Goal: Task Accomplishment & Management: Manage account settings

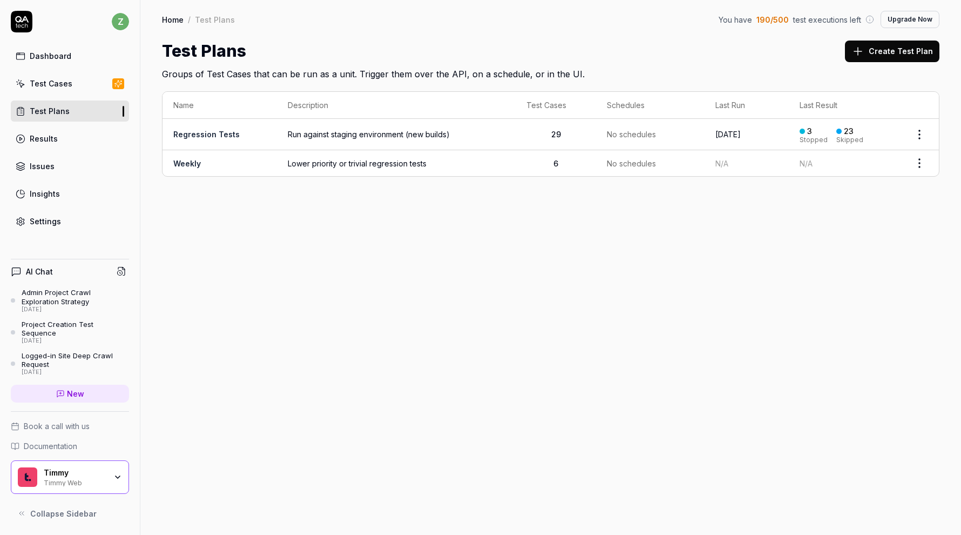
click at [82, 89] on link "Test Cases" at bounding box center [70, 83] width 118 height 21
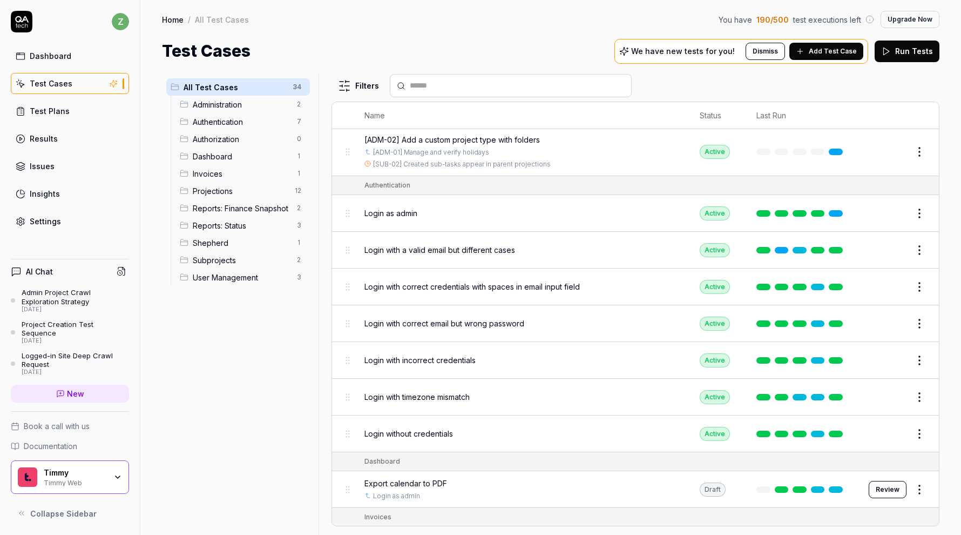
scroll to position [62, 0]
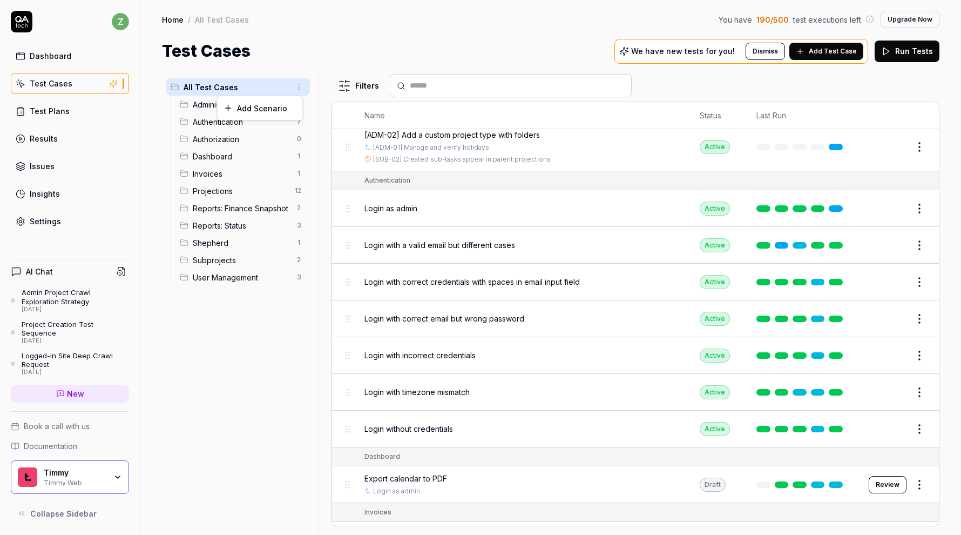
click at [302, 86] on html "z Dashboard Test Cases Test Plans Results Issues Insights Settings AI Chat Admi…" at bounding box center [480, 267] width 961 height 535
click at [275, 112] on div "Add Scenario" at bounding box center [260, 108] width 85 height 24
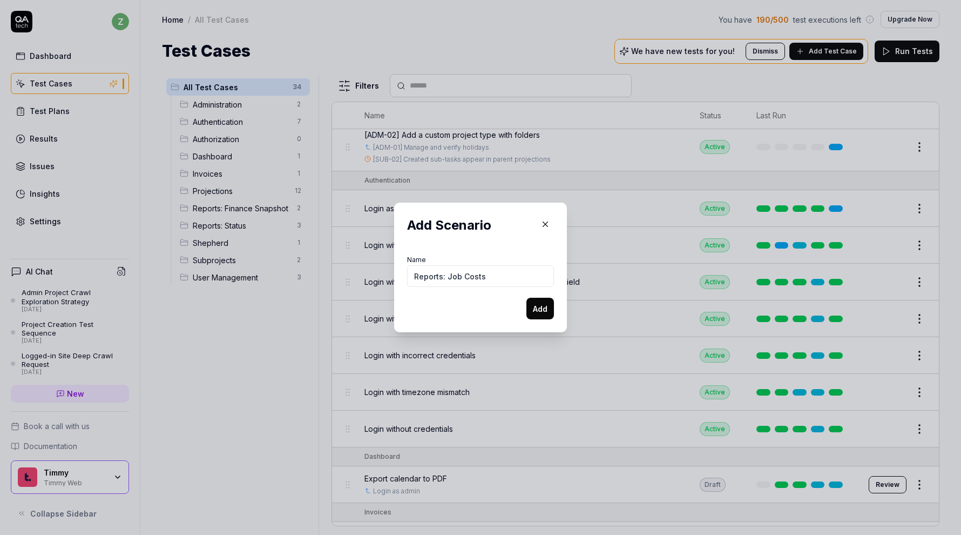
type input "Reports: Job Costs"
click at [527, 298] on button "Add" at bounding box center [541, 309] width 28 height 22
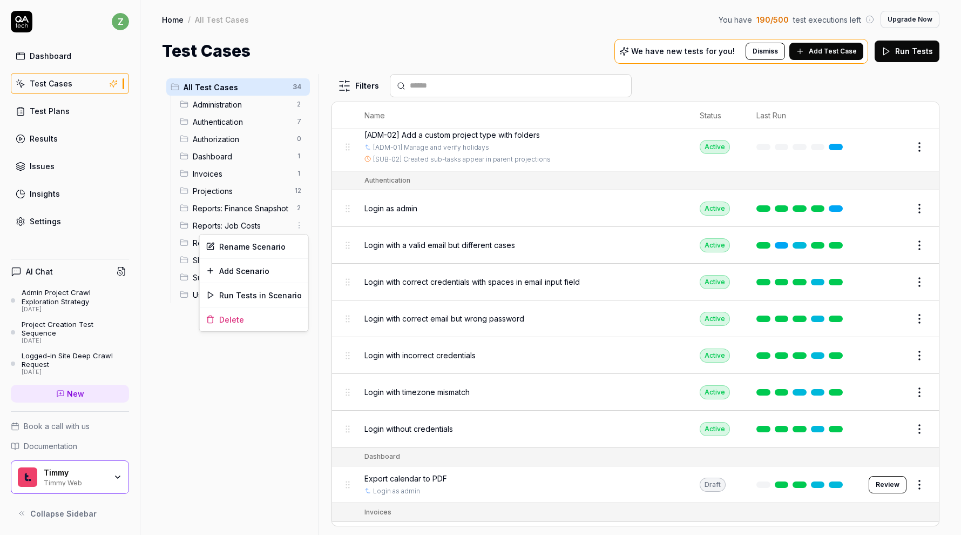
click at [298, 224] on html "z Dashboard Test Cases Test Plans Results Issues Insights Settings AI Chat Admi…" at bounding box center [480, 267] width 961 height 535
click at [235, 352] on html "z Dashboard Test Cases Test Plans Results Issues Insights Settings AI Chat Admi…" at bounding box center [480, 267] width 961 height 535
click at [302, 225] on html "z Dashboard Test Cases Test Plans Results Issues Insights Settings AI Chat Admi…" at bounding box center [480, 267] width 961 height 535
click at [287, 269] on div "Add Scenario" at bounding box center [254, 271] width 109 height 24
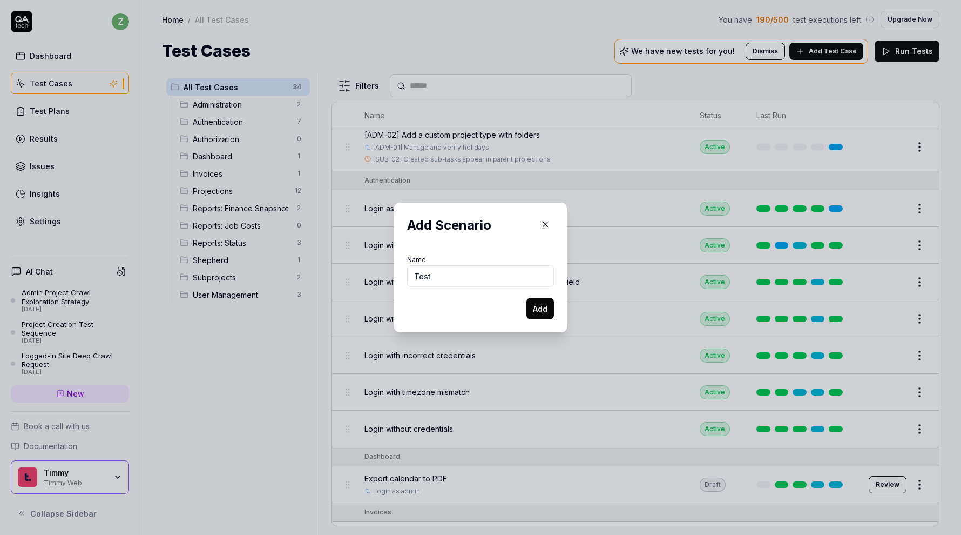
type input "Test"
click at [527, 298] on button "Add" at bounding box center [541, 309] width 28 height 22
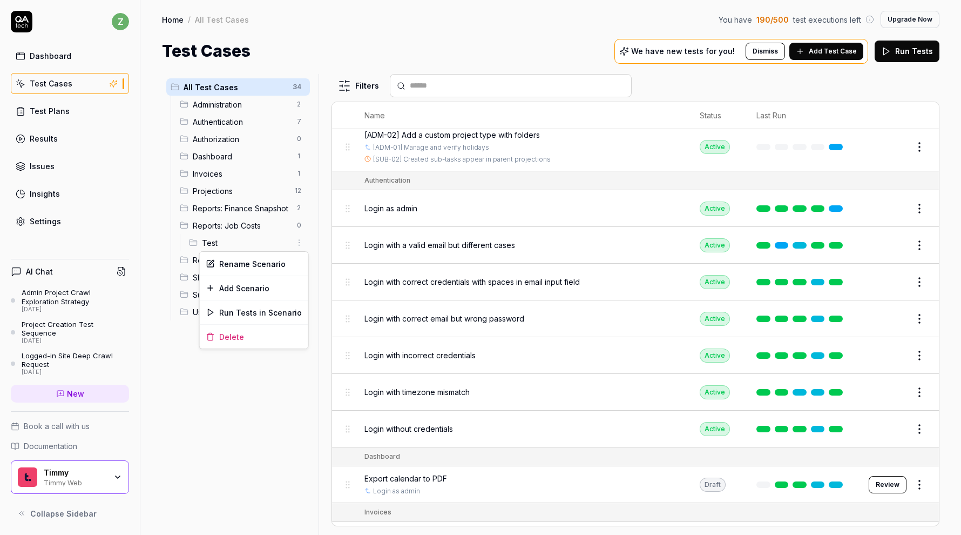
click at [297, 244] on html "z Dashboard Test Cases Test Plans Results Issues Insights Settings AI Chat Admi…" at bounding box center [480, 267] width 961 height 535
click at [260, 342] on div "Delete" at bounding box center [254, 337] width 109 height 24
click at [301, 89] on html "Deleted "Test" z Dashboard Test Cases Test Plans Results Issues Insights Settin…" at bounding box center [480, 267] width 961 height 535
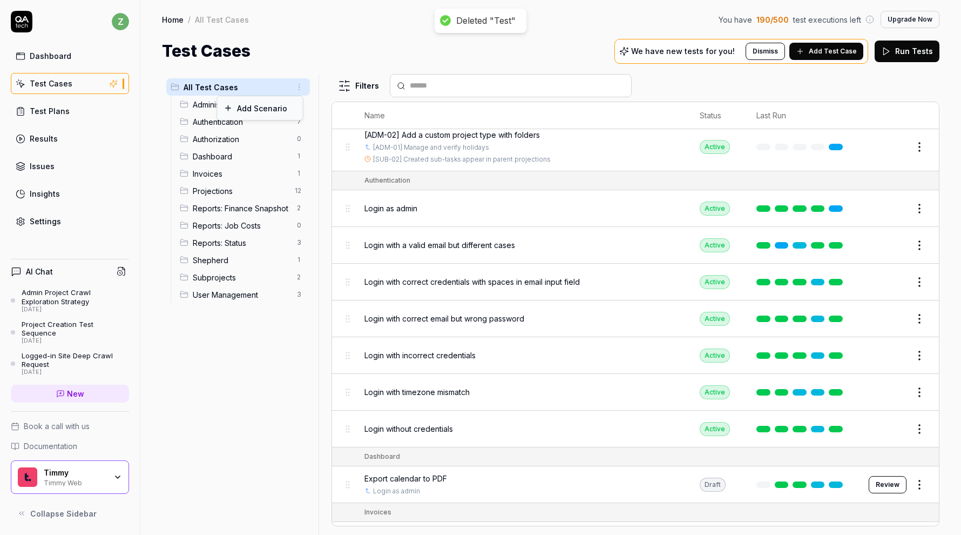
click at [285, 109] on div "Add Scenario" at bounding box center [260, 108] width 85 height 24
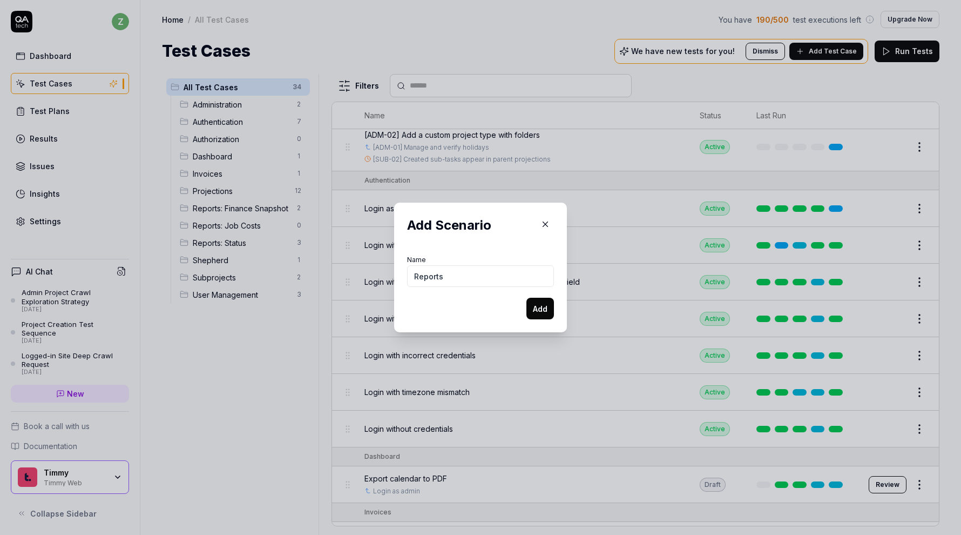
type input "Reports"
click at [527, 298] on button "Add" at bounding box center [541, 309] width 28 height 22
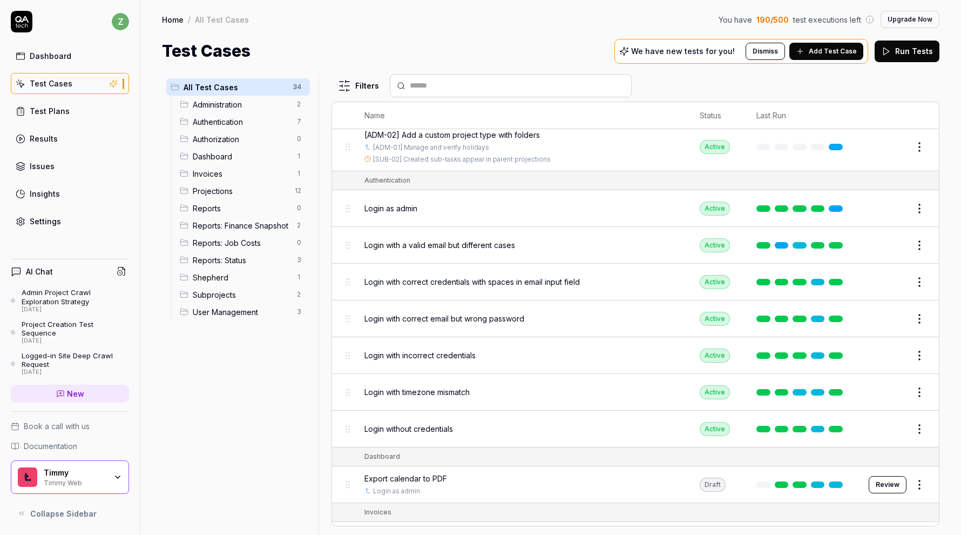
click at [297, 232] on div "Reports: Finance Snapshot 2" at bounding box center [243, 225] width 134 height 17
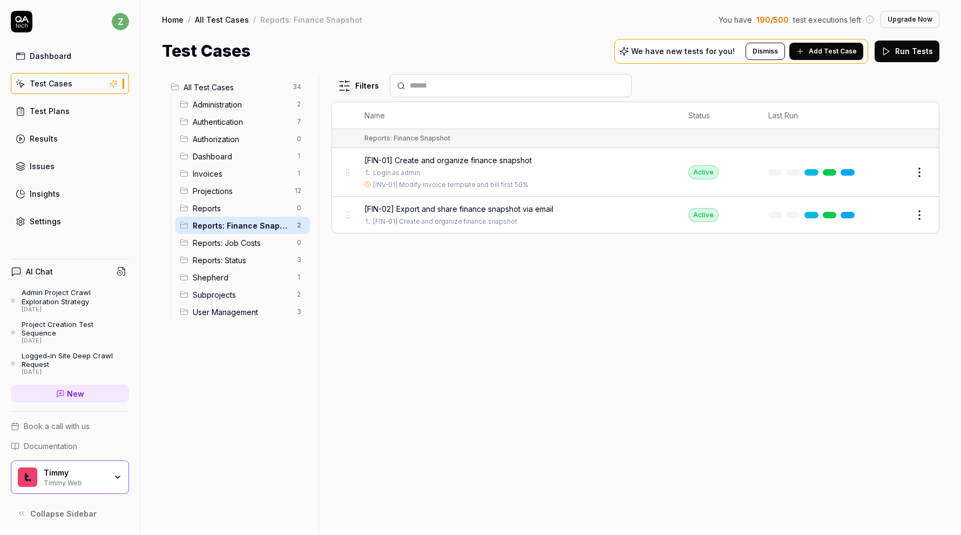
scroll to position [0, 0]
click at [297, 230] on html "z Dashboard Test Cases Test Plans Results Issues Insights Settings AI Chat Admi…" at bounding box center [480, 267] width 961 height 535
click at [255, 242] on div "Rename Scenario" at bounding box center [254, 246] width 109 height 24
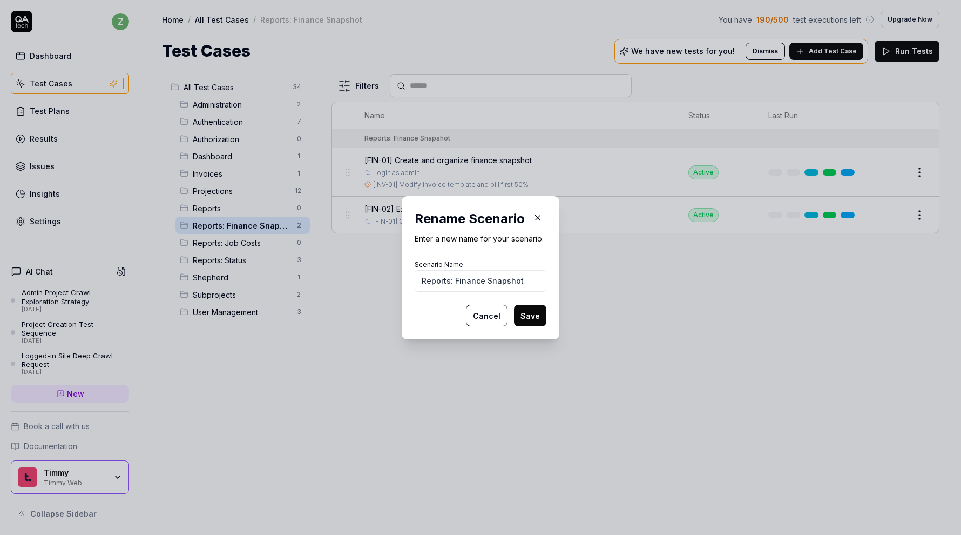
click at [454, 284] on input "Reports: Finance Snapshot" at bounding box center [481, 281] width 132 height 22
type input "Finance Snapshot"
click at [514, 305] on button "Save" at bounding box center [530, 316] width 32 height 22
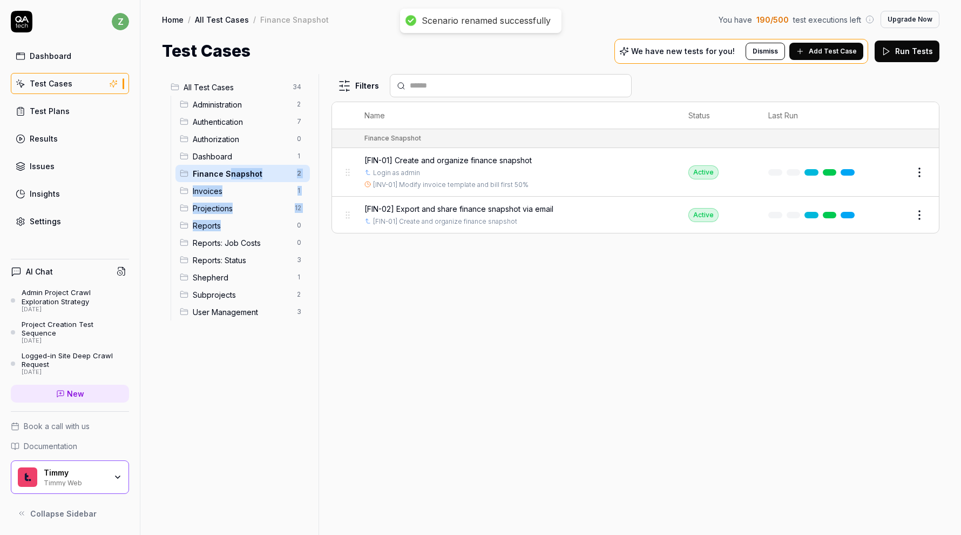
drag, startPoint x: 227, startPoint y: 176, endPoint x: 221, endPoint y: 227, distance: 51.2
click at [221, 227] on ul "Administration 2 Authentication 7 Authorization 0 Dashboard 1 Finance Snapshot …" at bounding box center [240, 208] width 139 height 225
click at [341, 272] on div "Filters Name Status Last Run Finance Snapshot [FIN-01] Create and organize fina…" at bounding box center [636, 304] width 608 height 461
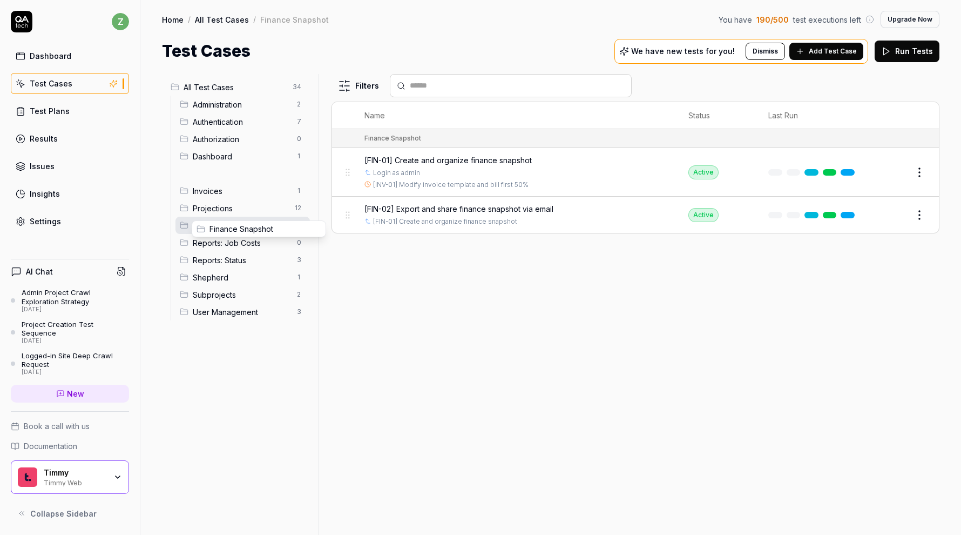
drag, startPoint x: 185, startPoint y: 172, endPoint x: 201, endPoint y: 227, distance: 57.9
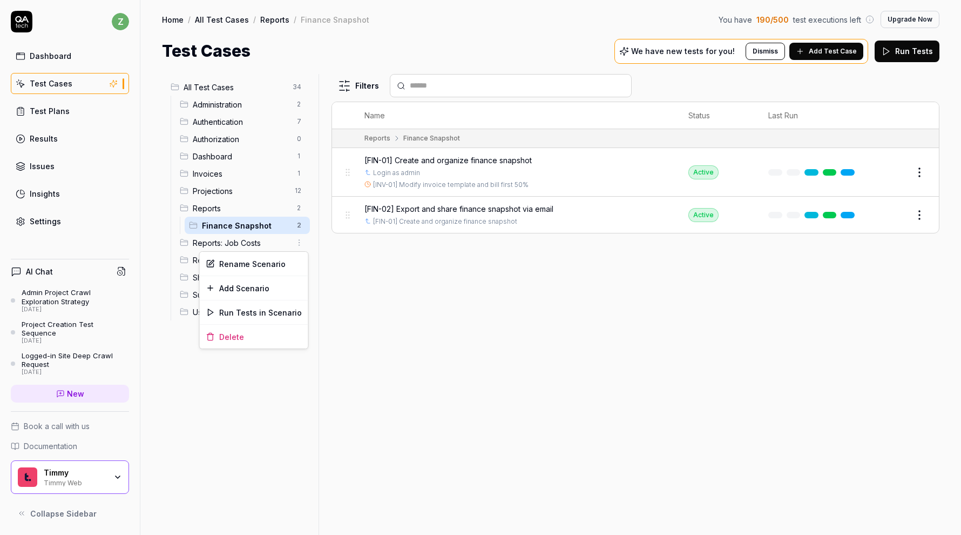
click at [301, 245] on html "z Dashboard Test Cases Test Plans Results Issues Insights Settings AI Chat Admi…" at bounding box center [480, 267] width 961 height 535
click at [261, 269] on div "Rename Scenario" at bounding box center [254, 264] width 109 height 24
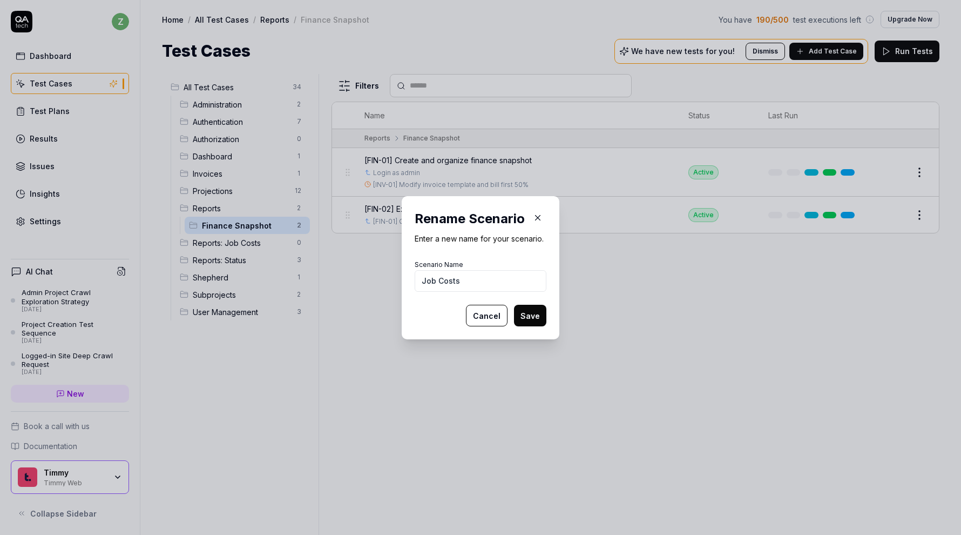
type input "Job Costs"
click at [514, 305] on button "Save" at bounding box center [530, 316] width 32 height 22
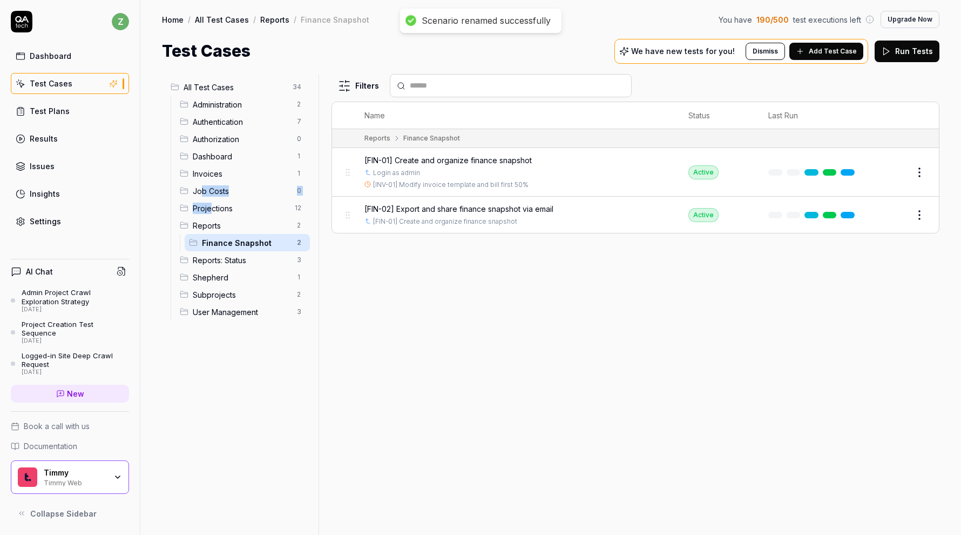
drag, startPoint x: 202, startPoint y: 192, endPoint x: 207, endPoint y: 206, distance: 15.5
click at [207, 206] on ul "Administration 2 Authentication 7 Authorization 0 Dashboard 1 Invoices 1 Job Co…" at bounding box center [240, 208] width 139 height 225
drag, startPoint x: 183, startPoint y: 190, endPoint x: 214, endPoint y: 230, distance: 50.0
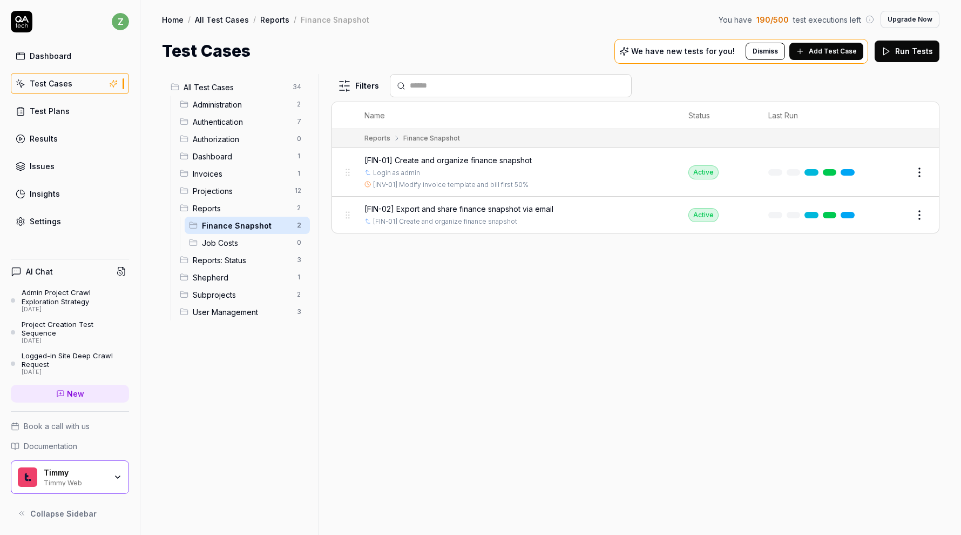
click at [300, 262] on html "z Dashboard Test Cases Test Plans Results Issues Insights Settings AI Chat Admi…" at bounding box center [480, 267] width 961 height 535
click at [265, 280] on div "Rename Scenario" at bounding box center [254, 281] width 109 height 24
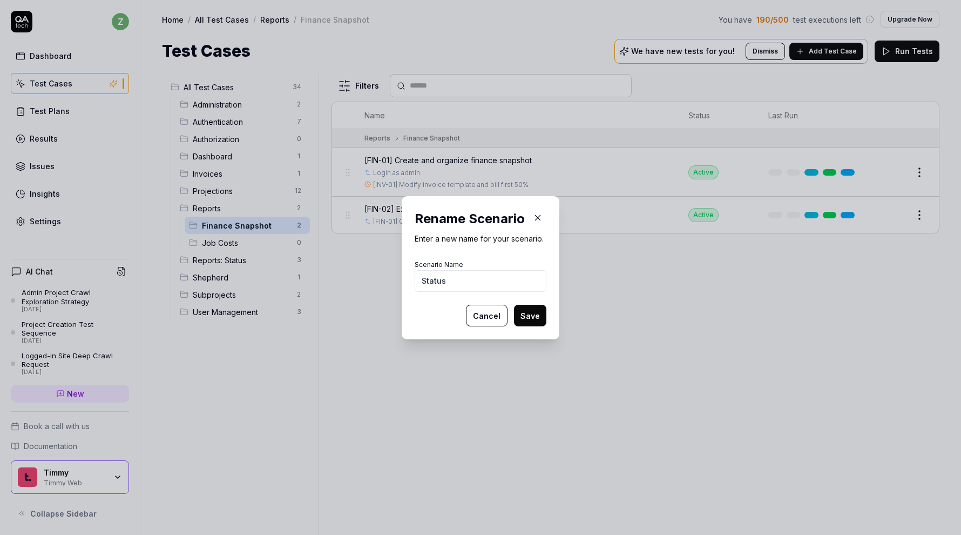
type input "Status"
click at [514, 305] on button "Save" at bounding box center [530, 316] width 32 height 22
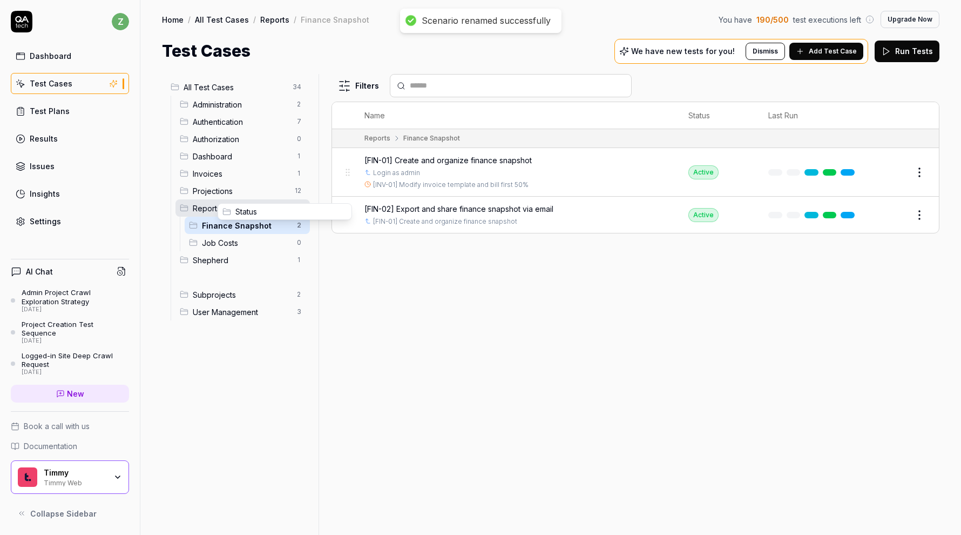
drag, startPoint x: 180, startPoint y: 275, endPoint x: 223, endPoint y: 210, distance: 78.5
click at [257, 384] on div "All Test Cases 34 Administration 2 Authentication 7 Authorization 0 Dashboard 1…" at bounding box center [238, 298] width 152 height 448
click at [299, 92] on html "z Dashboard Test Cases Test Plans Results Issues Insights Settings AI Chat Admi…" at bounding box center [480, 267] width 961 height 535
click at [282, 111] on div "Add Scenario" at bounding box center [260, 108] width 85 height 24
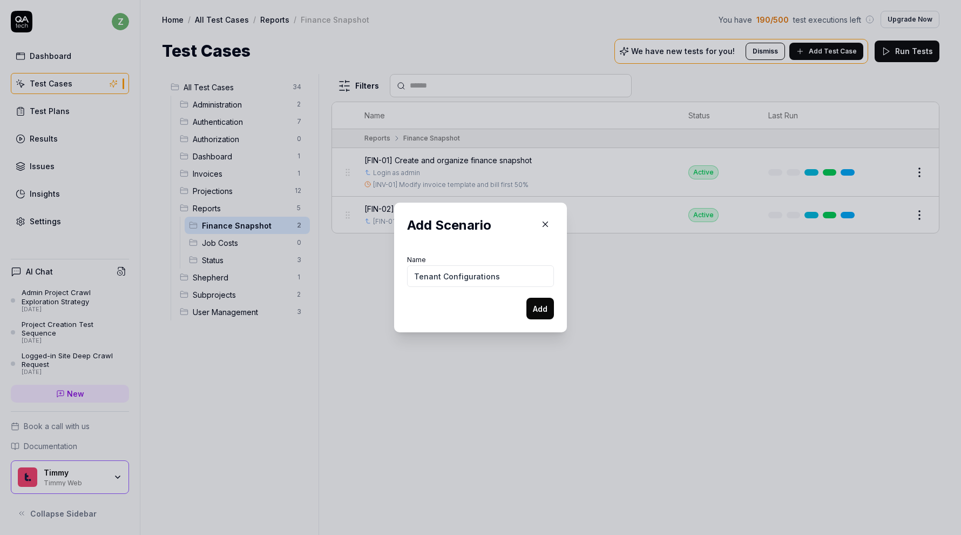
type input "Tenant Configurations"
click at [527, 298] on button "Add" at bounding box center [541, 309] width 28 height 22
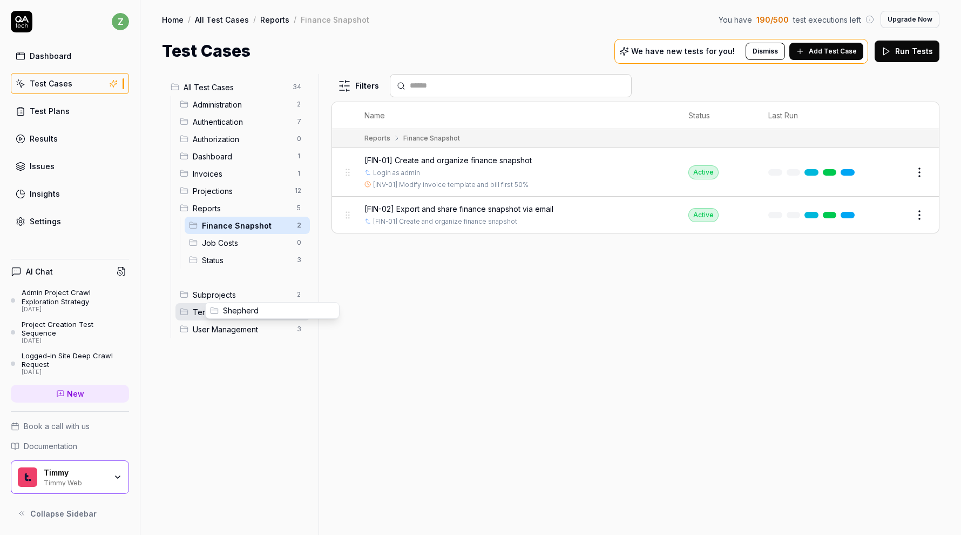
drag, startPoint x: 185, startPoint y: 278, endPoint x: 215, endPoint y: 312, distance: 45.2
click at [386, 137] on div "Reports" at bounding box center [378, 138] width 26 height 10
click at [237, 96] on div "Administration 2" at bounding box center [243, 104] width 134 height 17
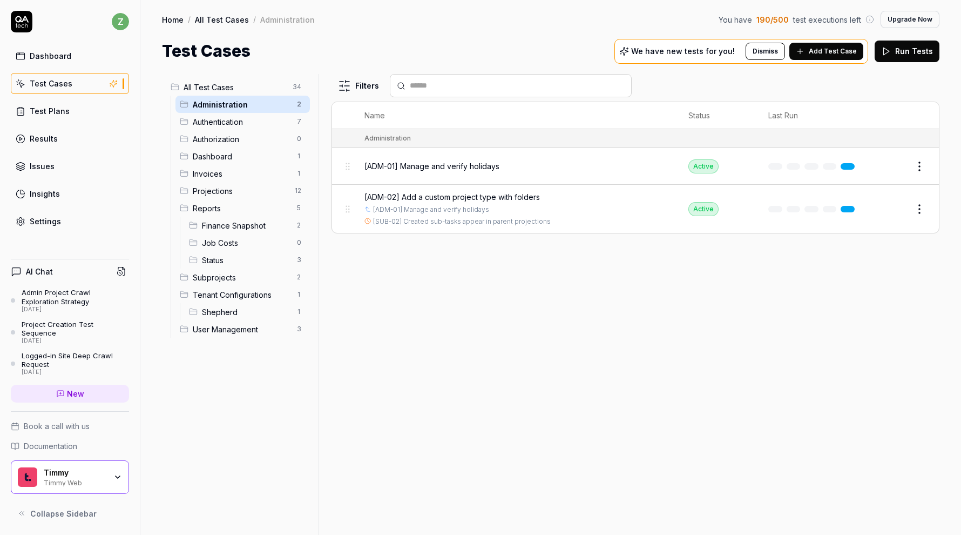
click at [245, 85] on span "All Test Cases" at bounding box center [235, 87] width 103 height 11
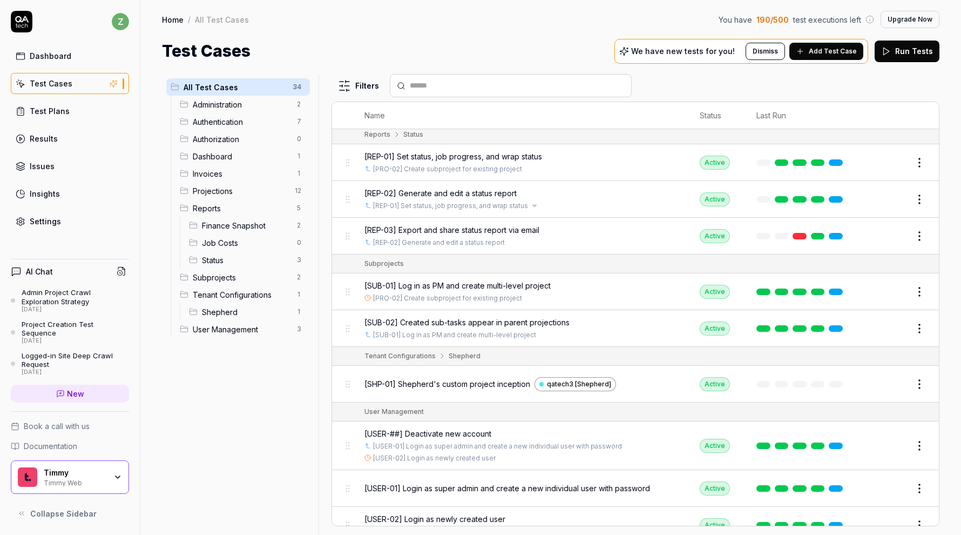
scroll to position [1063, 0]
